Goal: Task Accomplishment & Management: Manage account settings

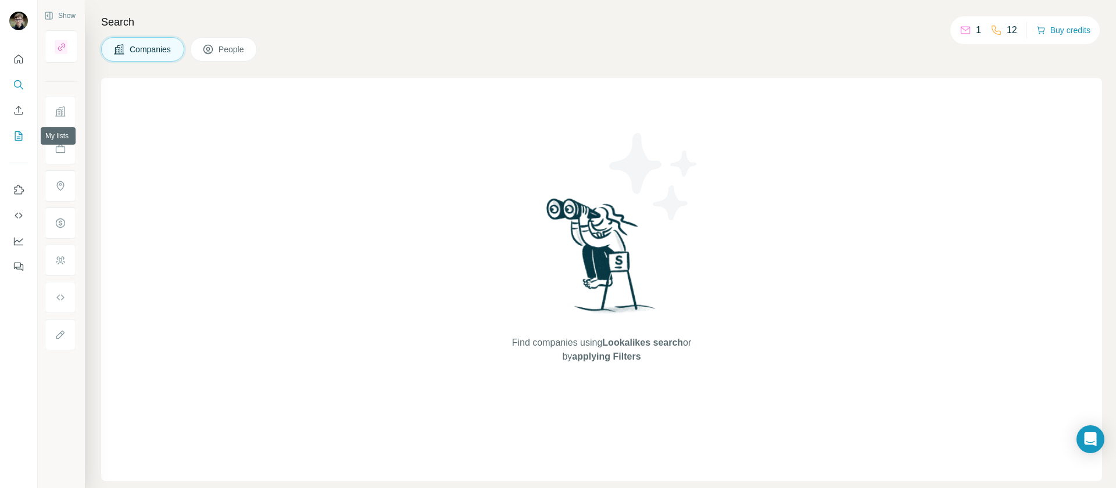
click at [17, 142] on button "My lists" at bounding box center [18, 136] width 19 height 21
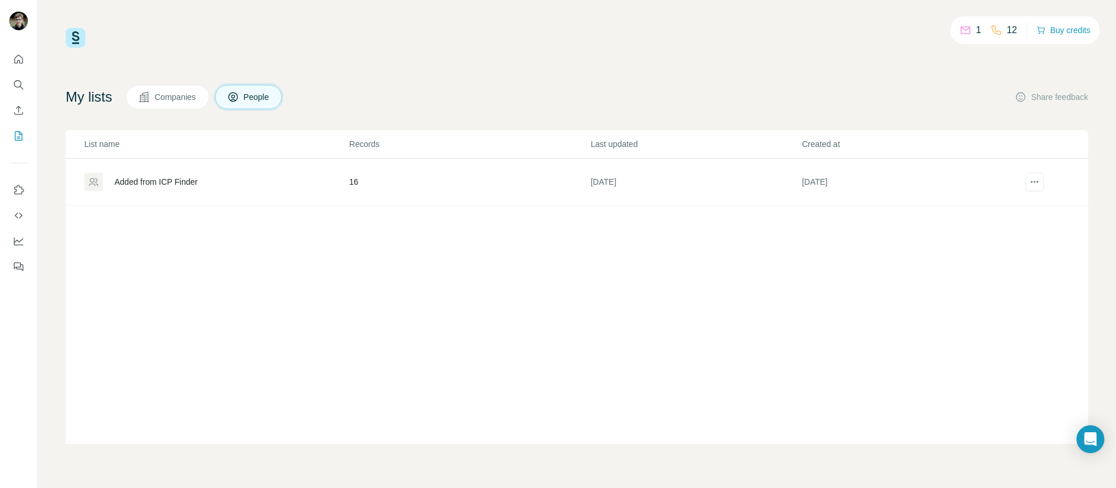
click at [518, 187] on td "16" at bounding box center [469, 182] width 241 height 47
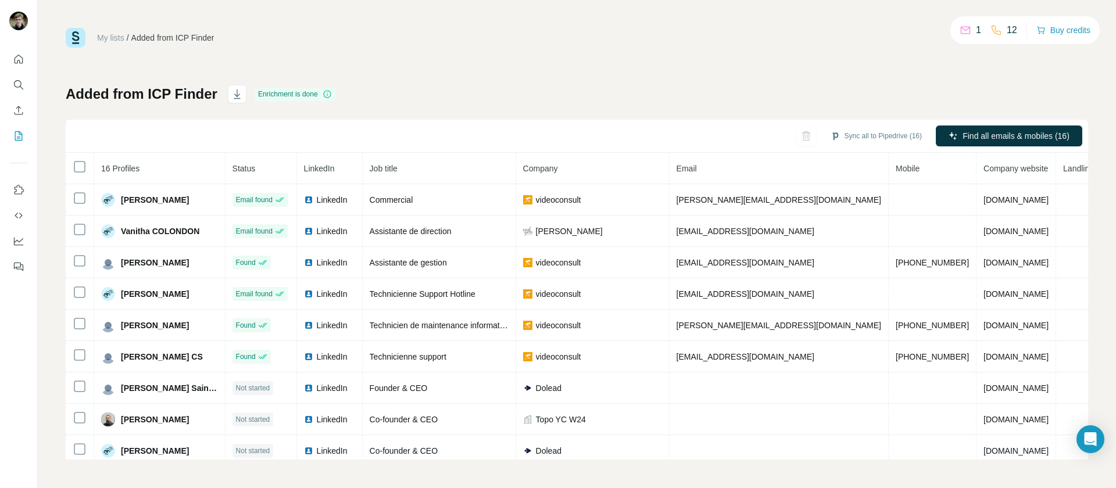
click at [102, 37] on link "My lists" at bounding box center [110, 37] width 27 height 9
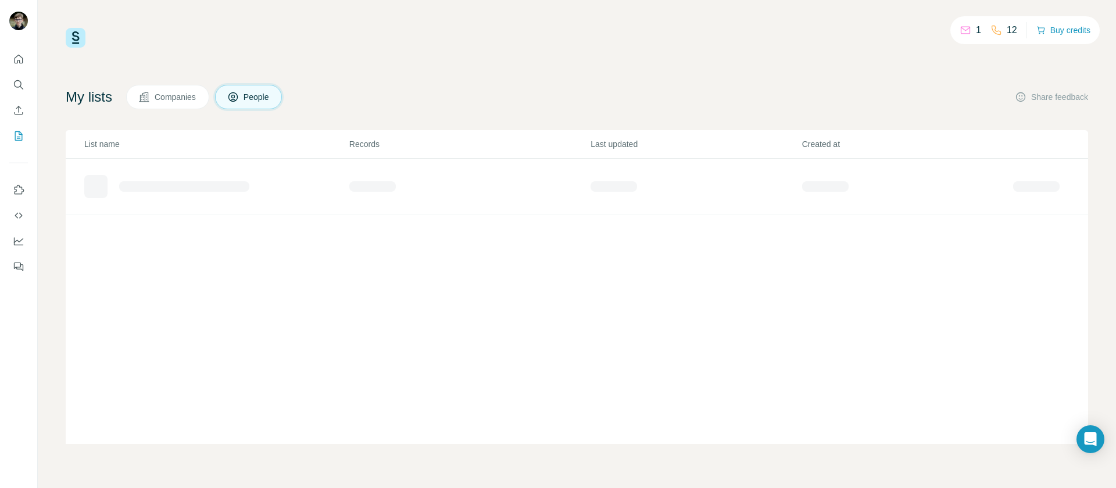
click at [183, 96] on span "Companies" at bounding box center [176, 97] width 42 height 12
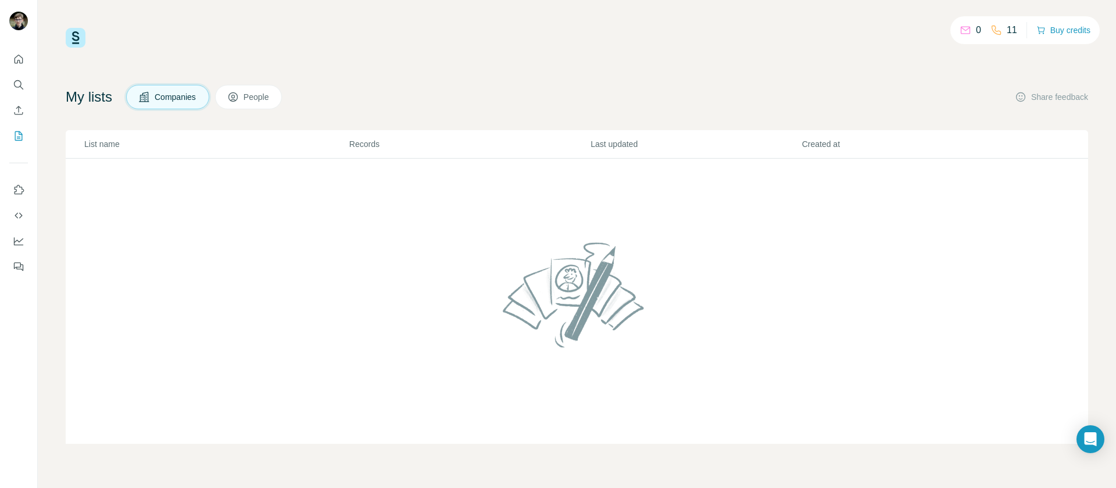
click at [255, 96] on span "People" at bounding box center [257, 97] width 27 height 12
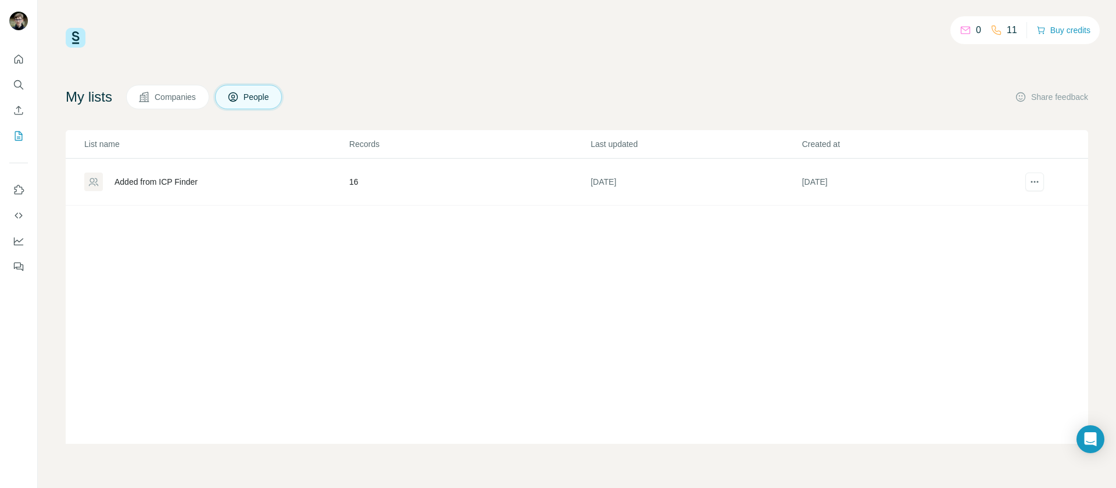
click at [148, 108] on button "Companies" at bounding box center [167, 97] width 83 height 24
